Goal: Information Seeking & Learning: Learn about a topic

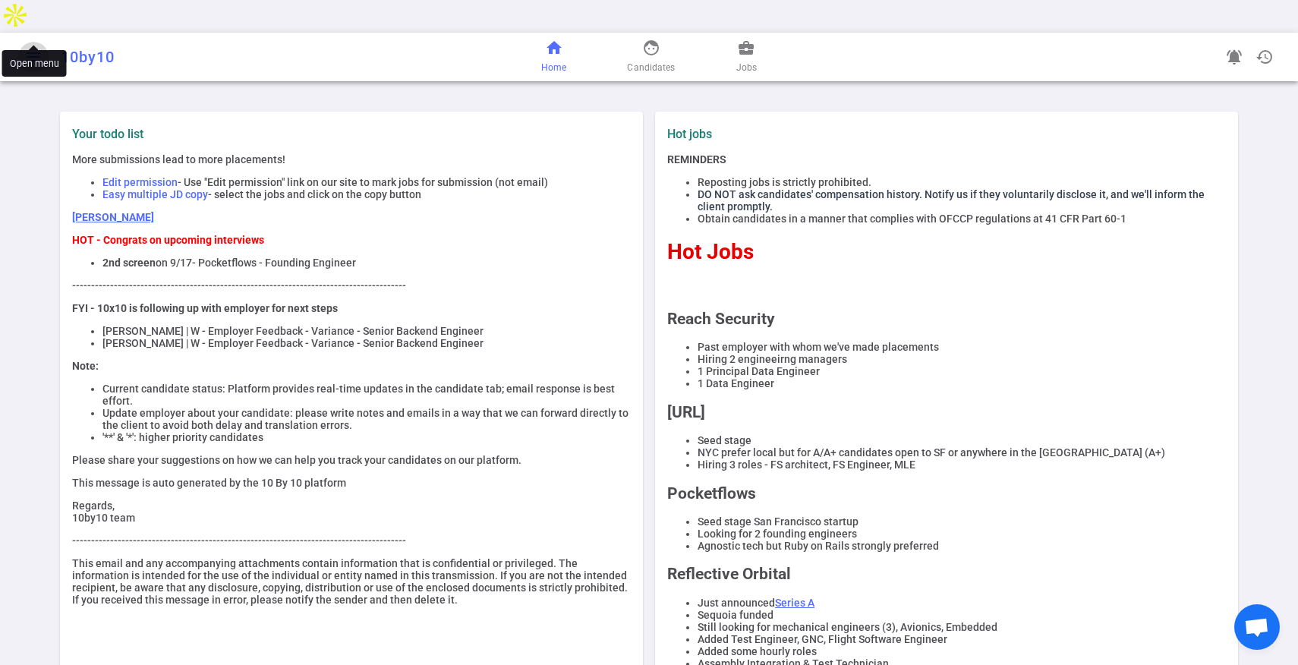
click at [30, 48] on span "menu" at bounding box center [33, 57] width 18 height 18
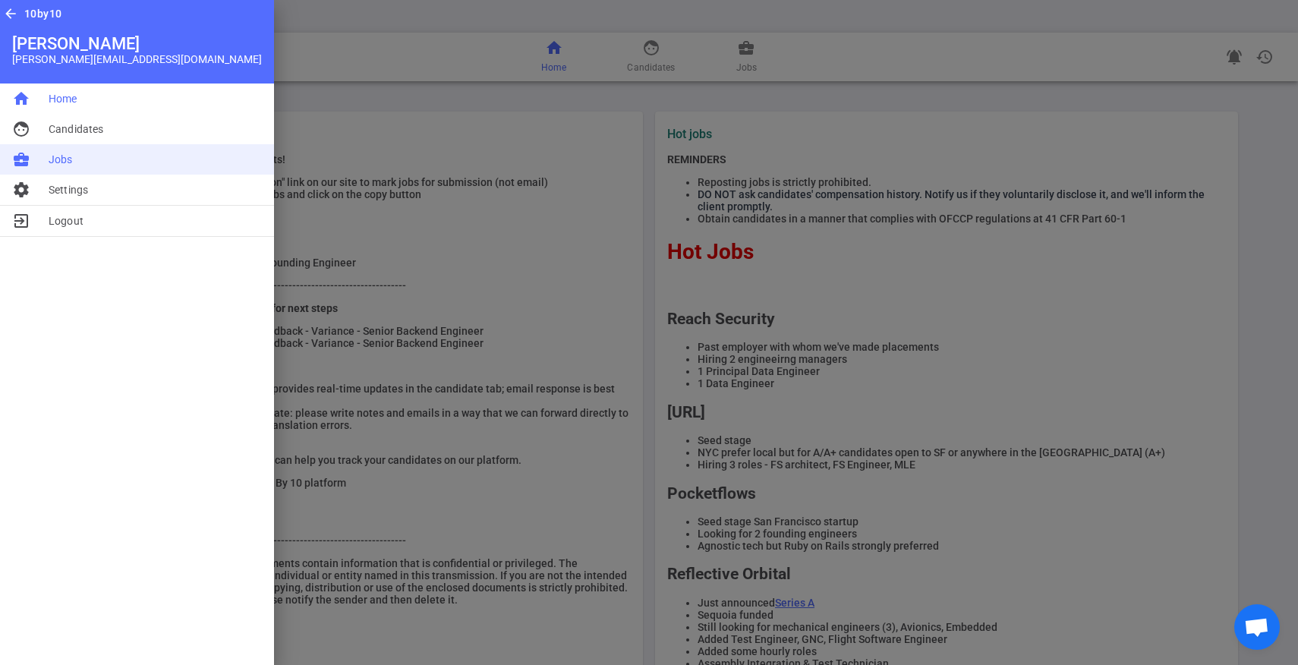
click at [58, 153] on span "Jobs" at bounding box center [61, 159] width 24 height 15
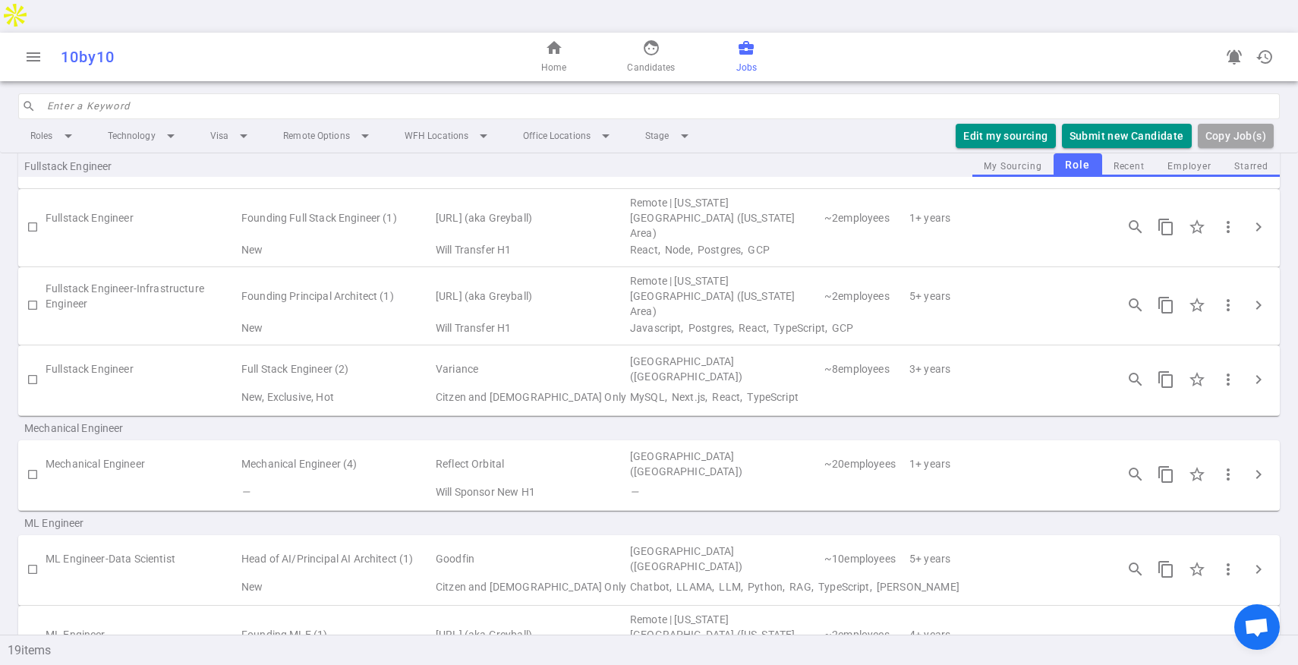
scroll to position [687, 0]
drag, startPoint x: 475, startPoint y: 343, endPoint x: 260, endPoint y: 295, distance: 220.0
click at [260, 295] on div "Backend Engineer Backend Engineer-Infrastructure Engineer Senior Backend Engine…" at bounding box center [649, 321] width 1298 height 1631
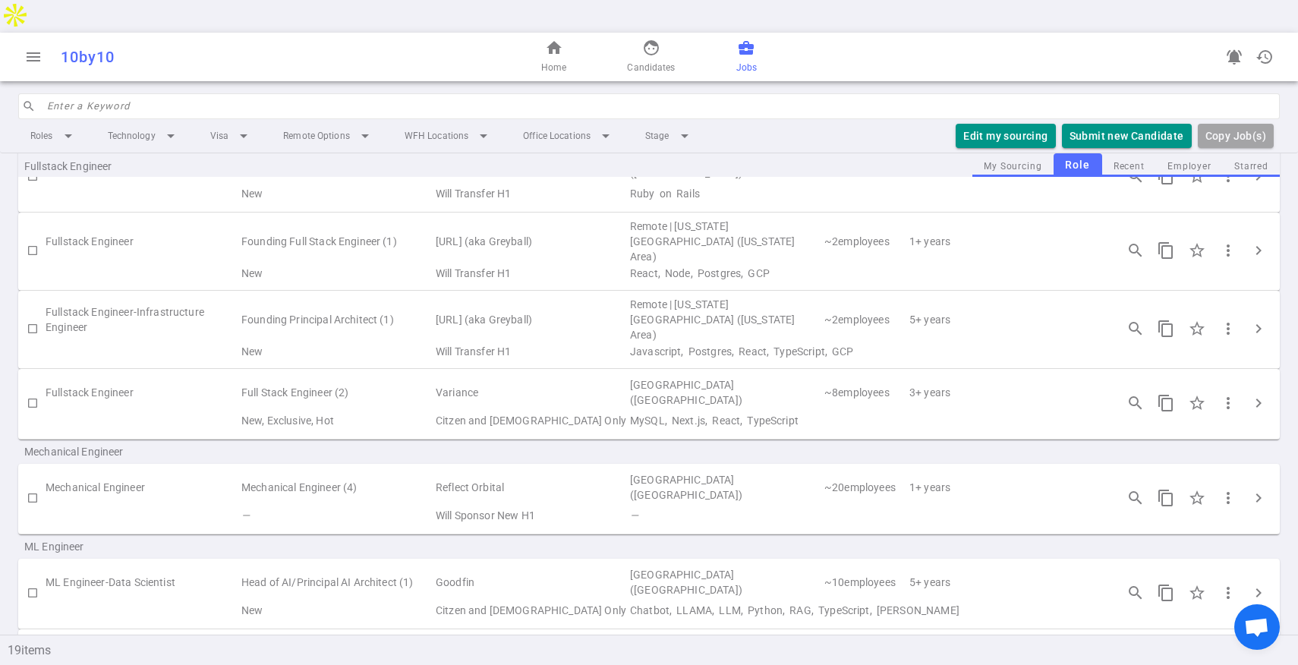
scroll to position [486, 0]
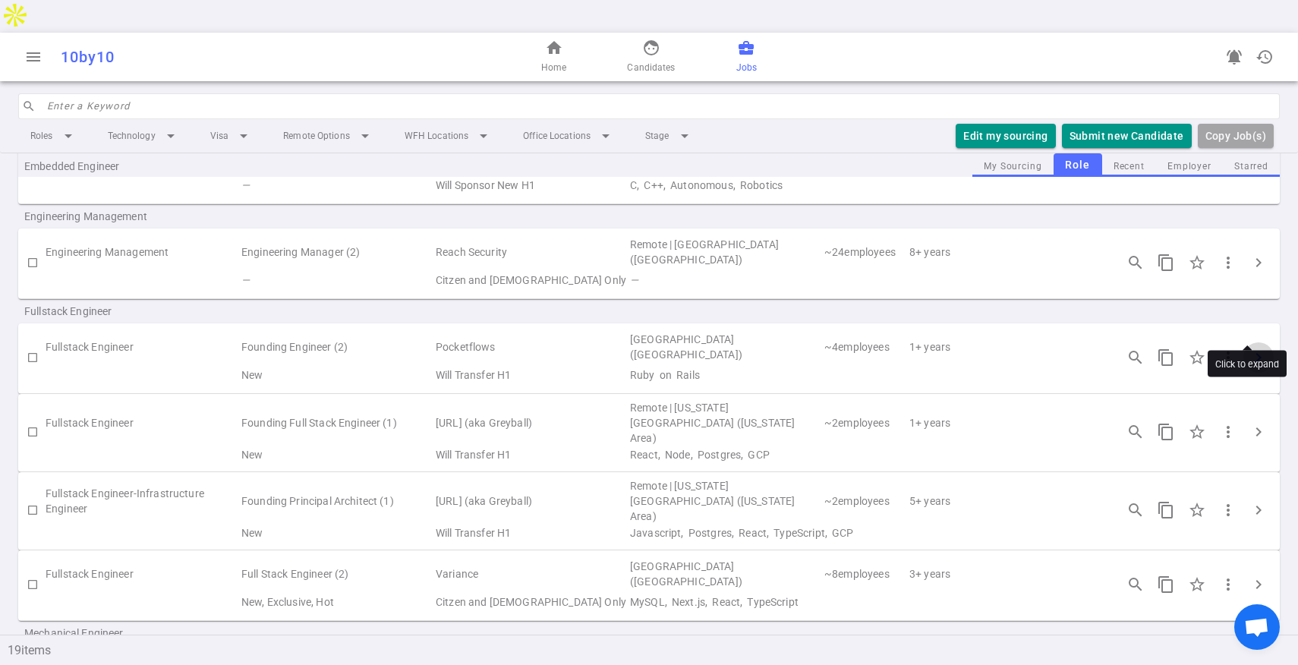
click at [1249, 348] on span "chevron_right" at bounding box center [1258, 357] width 18 height 18
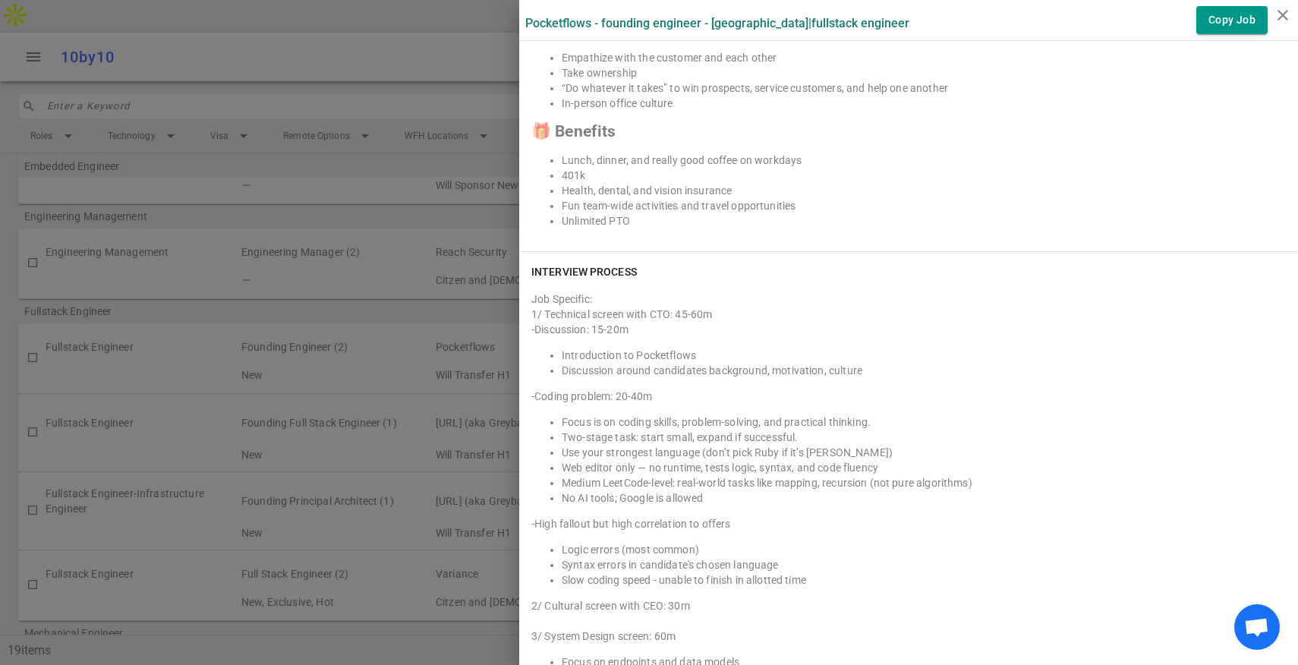
scroll to position [2069, 0]
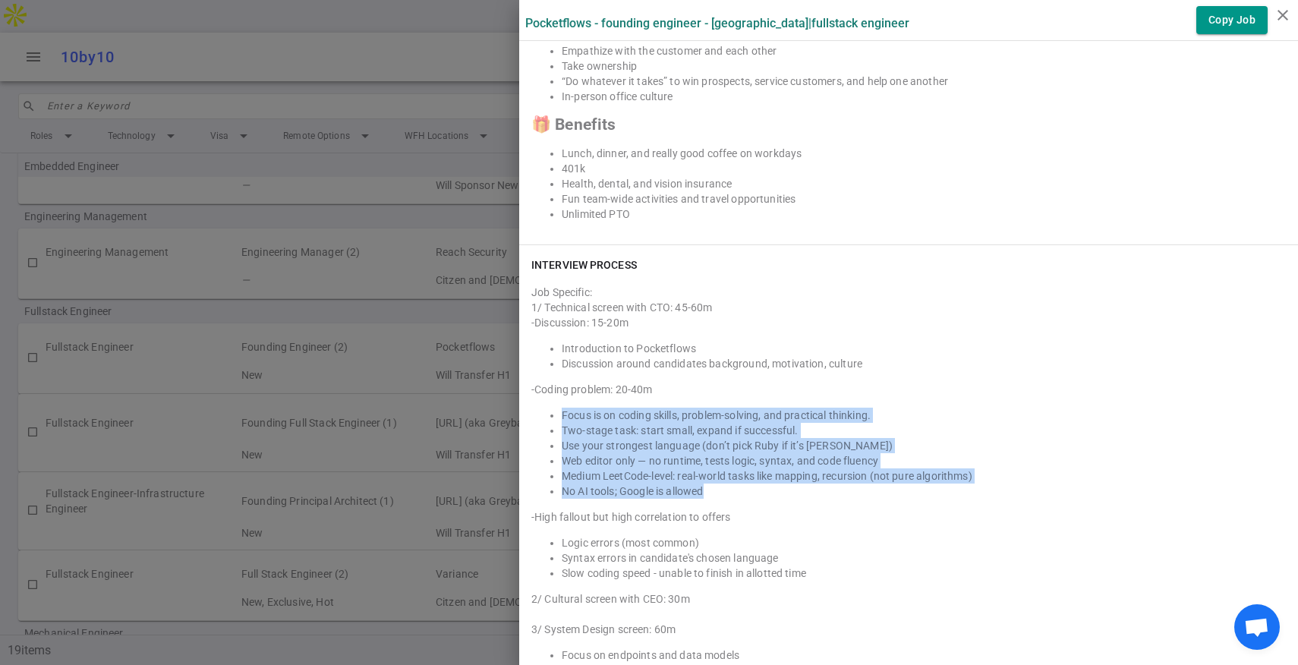
drag, startPoint x: 540, startPoint y: 411, endPoint x: 716, endPoint y: 487, distance: 192.4
click at [716, 488] on ul "Focus is on coding skills, problem-solving, and practical thinking. Two-stage t…" at bounding box center [908, 452] width 754 height 91
copy ul "Focus is on coding skills, problem-solving, and practical thinking. Two-stage t…"
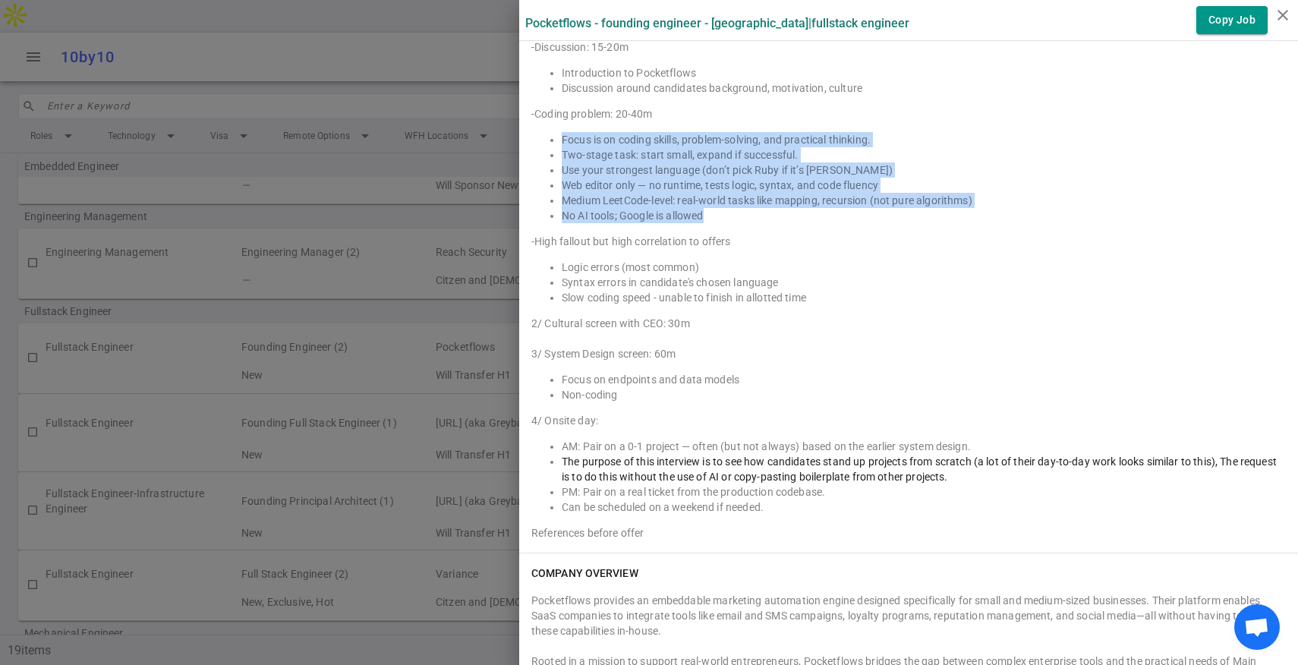
scroll to position [2334, 0]
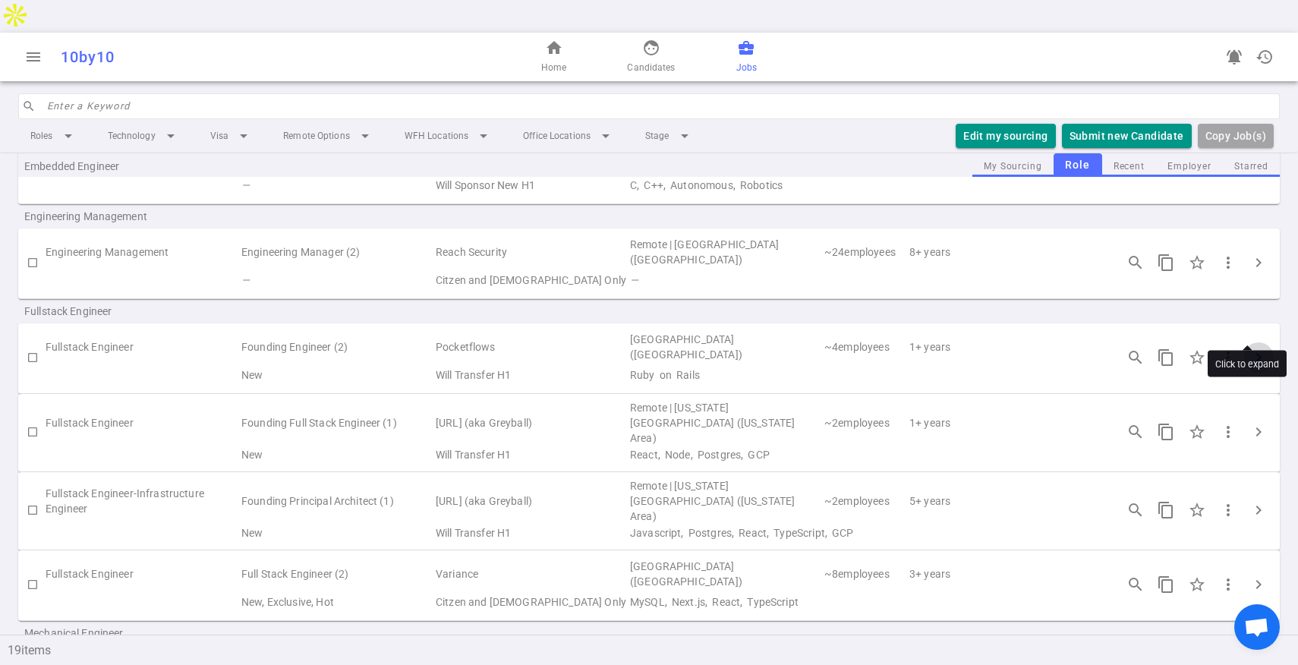
click at [1249, 348] on span "chevron_right" at bounding box center [1258, 357] width 18 height 18
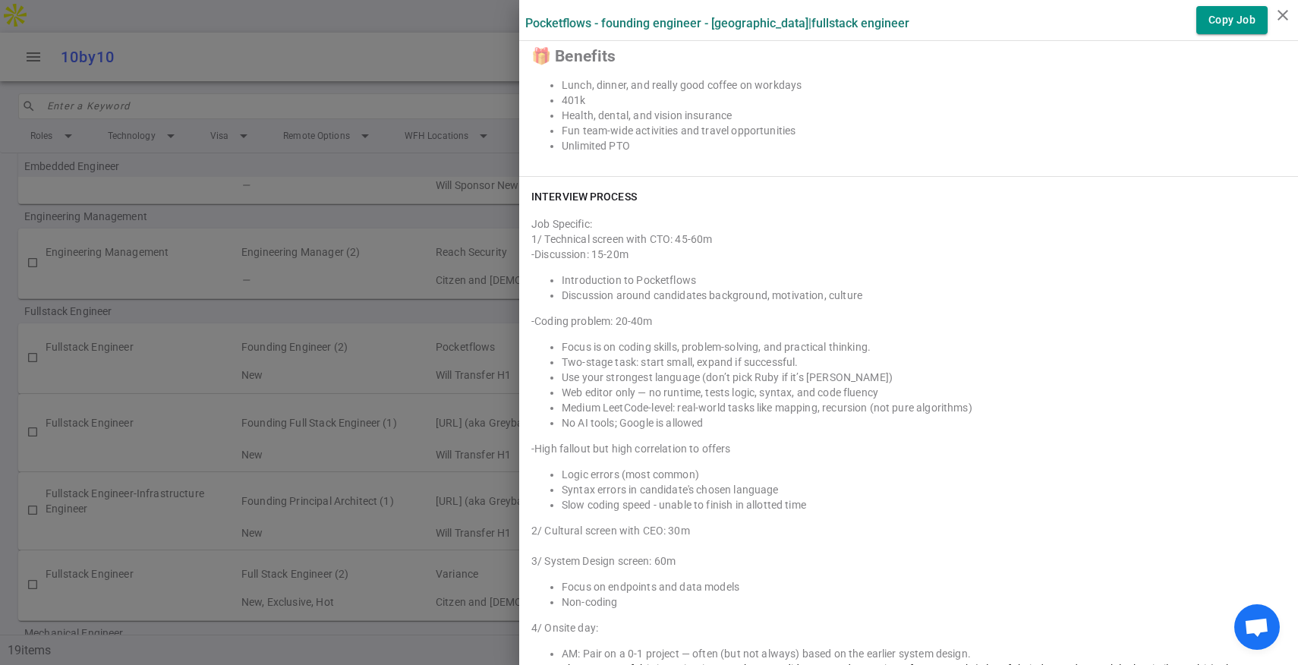
scroll to position [2242, 0]
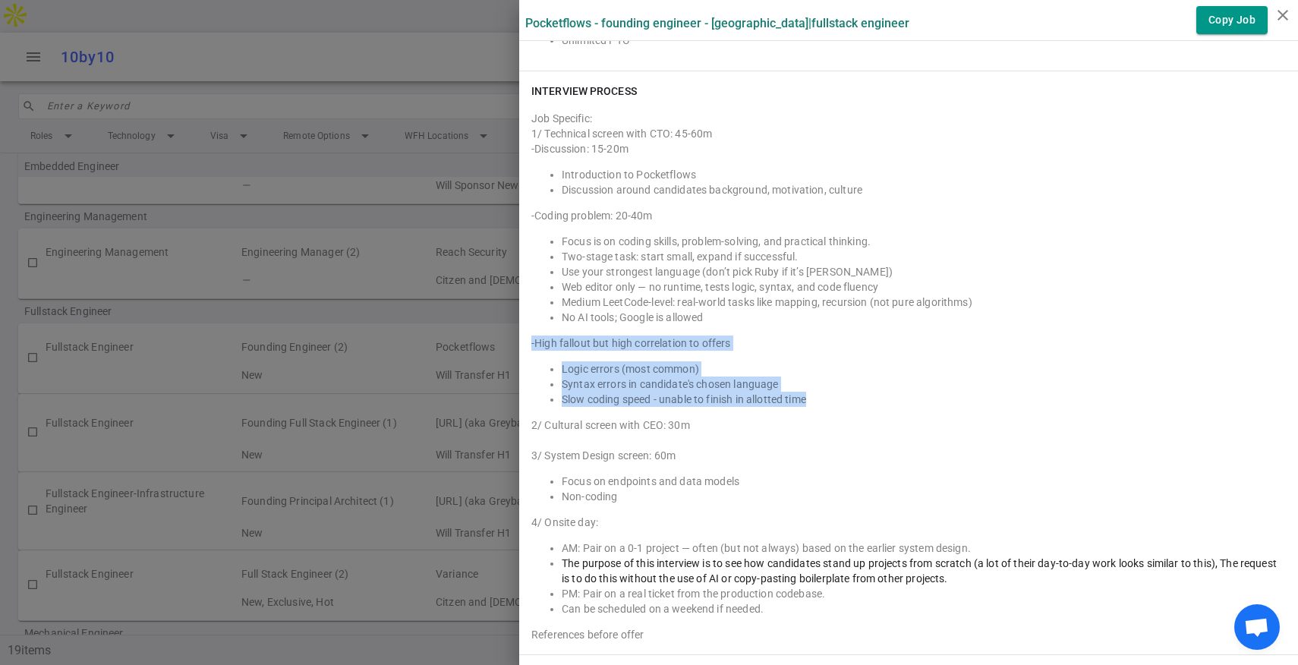
drag, startPoint x: 800, startPoint y: 401, endPoint x: 514, endPoint y: 329, distance: 294.3
click at [519, 332] on div "INTERVIEW PROCESS Job Specific: 1/ Technical screen with CTO: 45-60m -Discussio…" at bounding box center [908, 362] width 779 height 583
copy div "-High fallout but high correlation to offers Logic errors (most common) Syntax …"
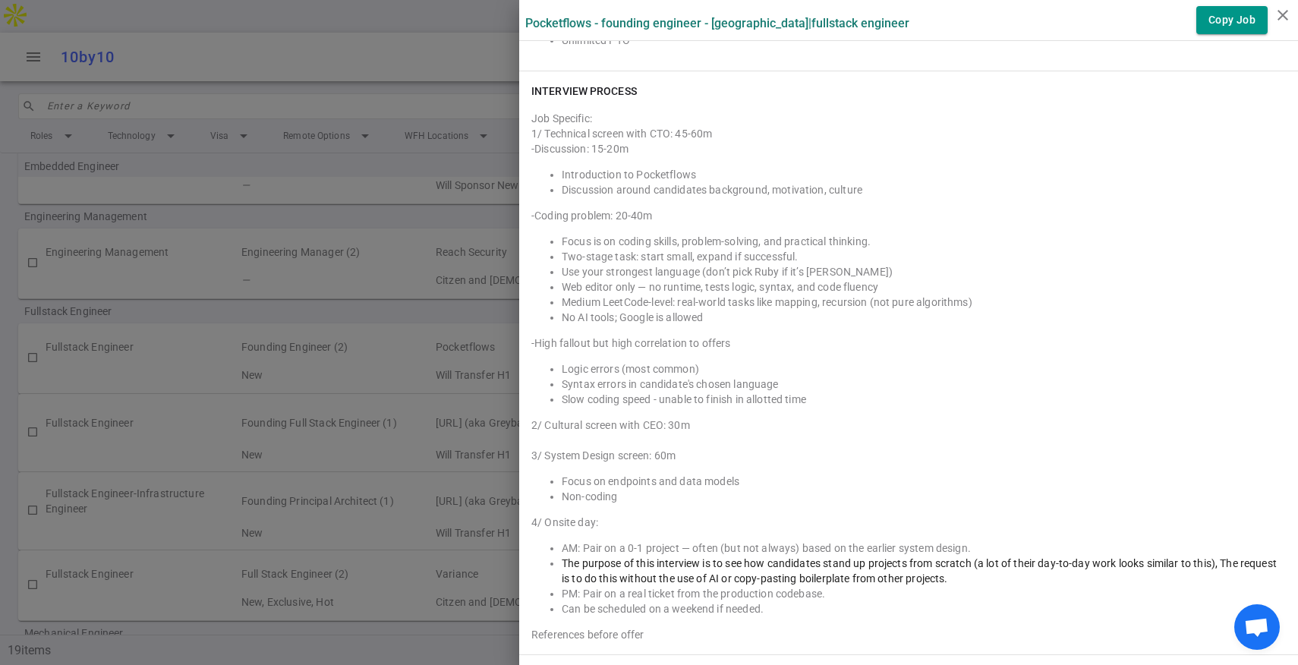
click at [240, 63] on div at bounding box center [649, 332] width 1298 height 665
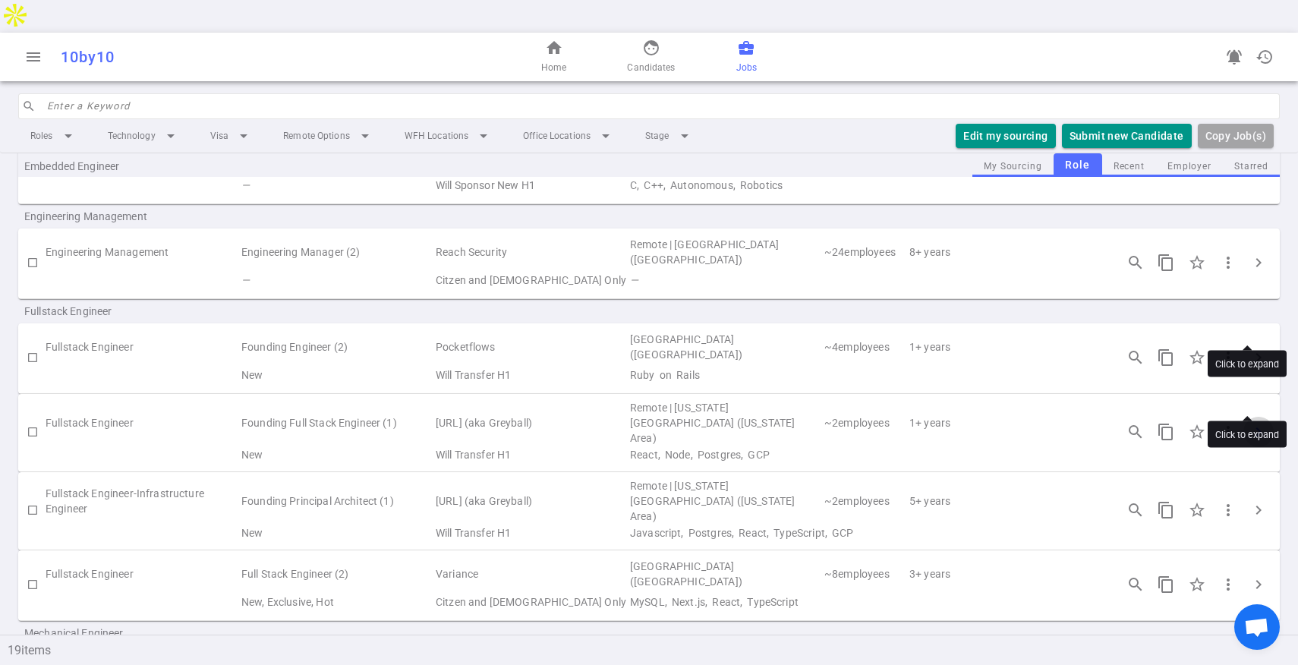
click at [1243, 417] on button "chevron_right" at bounding box center [1258, 432] width 30 height 30
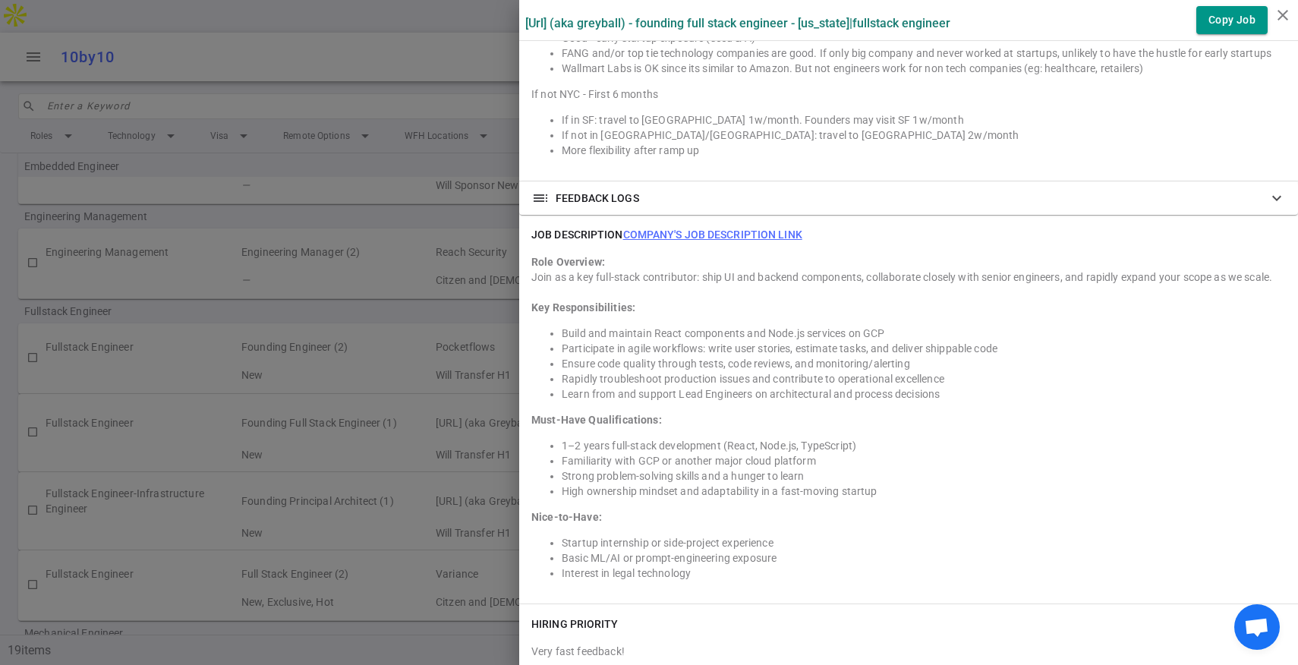
scroll to position [1228, 0]
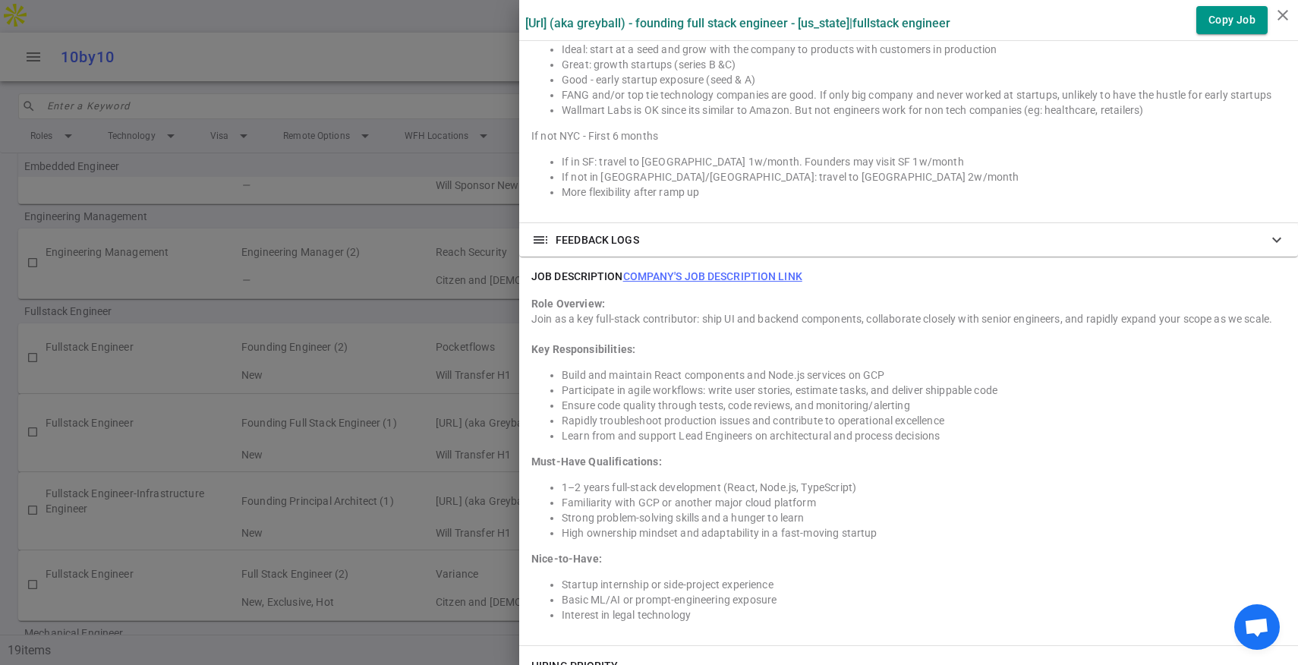
click at [720, 270] on link "Company's job description link" at bounding box center [712, 276] width 179 height 12
